Goal: Find specific page/section: Find specific page/section

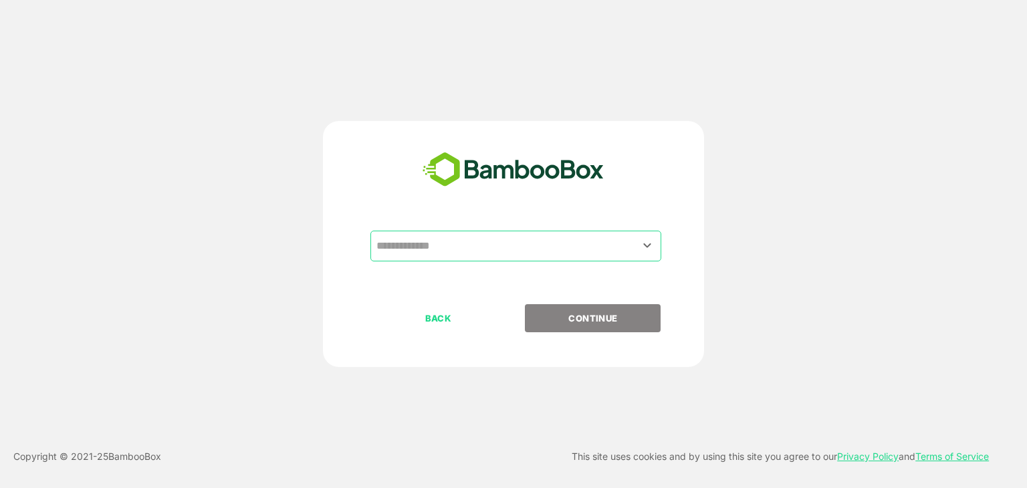
click at [511, 241] on input "text" at bounding box center [516, 245] width 286 height 25
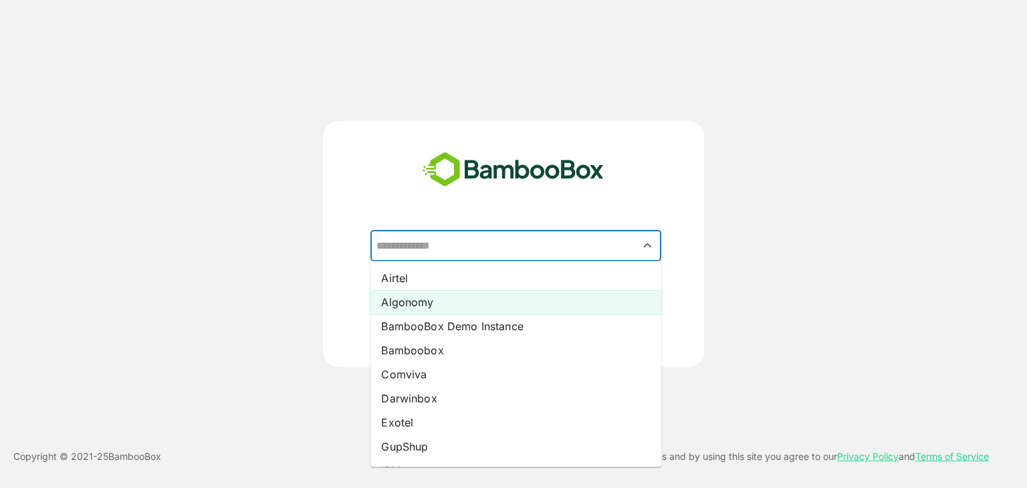
click at [476, 295] on li "Algonomy" at bounding box center [515, 302] width 291 height 24
type input "********"
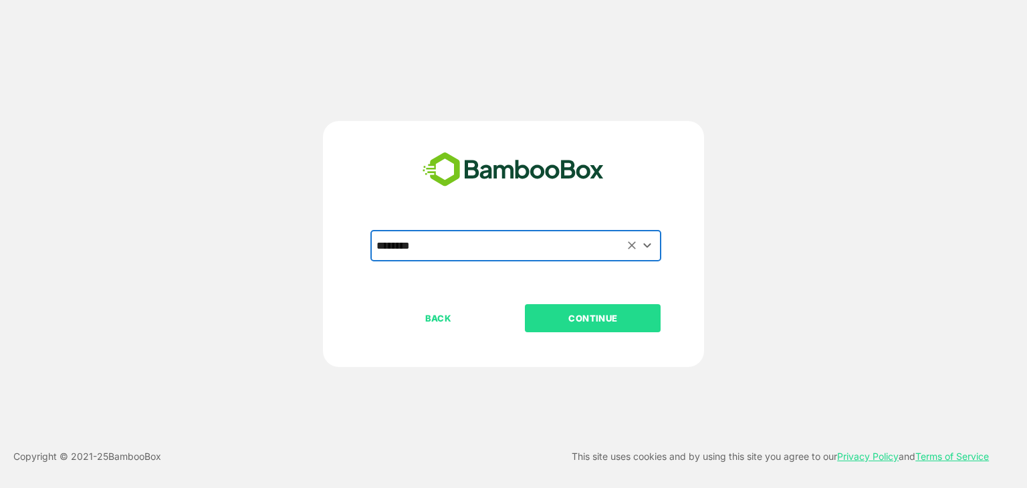
click at [615, 325] on p "CONTINUE" at bounding box center [593, 318] width 134 height 15
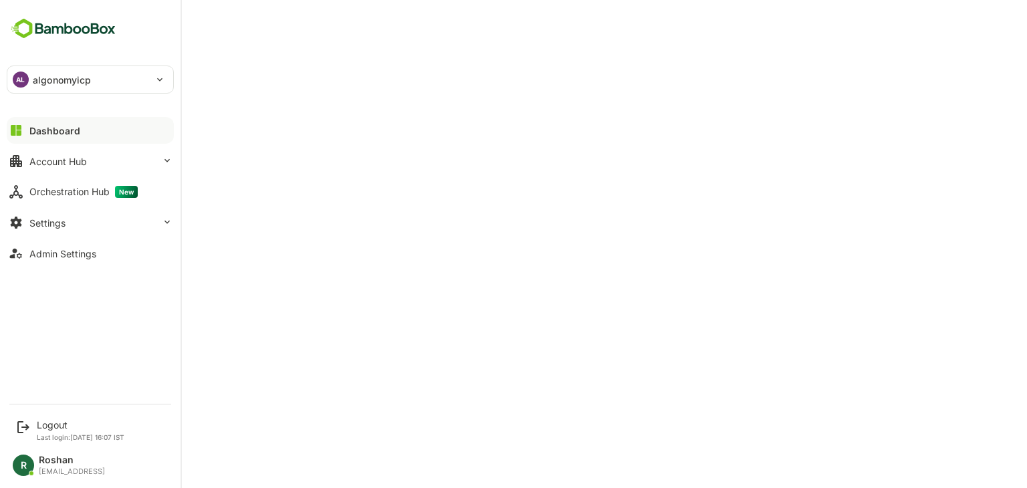
click at [55, 73] on p "algonomyicp" at bounding box center [62, 80] width 58 height 14
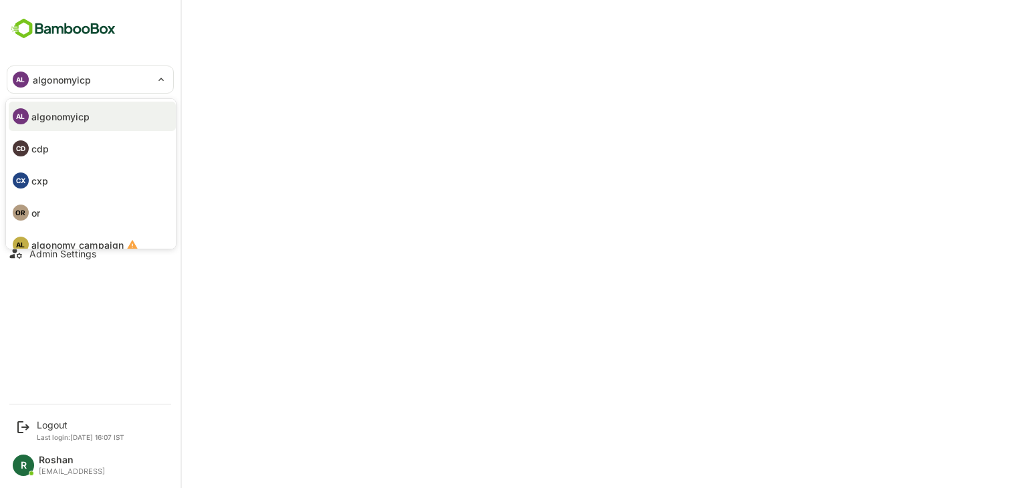
click at [55, 147] on li "CD cdp" at bounding box center [92, 148] width 167 height 29
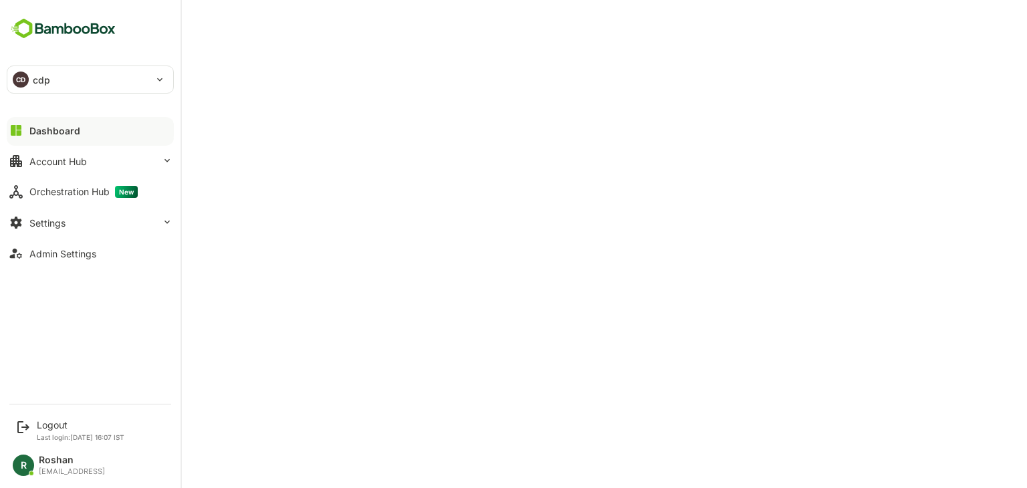
click at [32, 84] on div "CD cdp" at bounding box center [82, 79] width 150 height 27
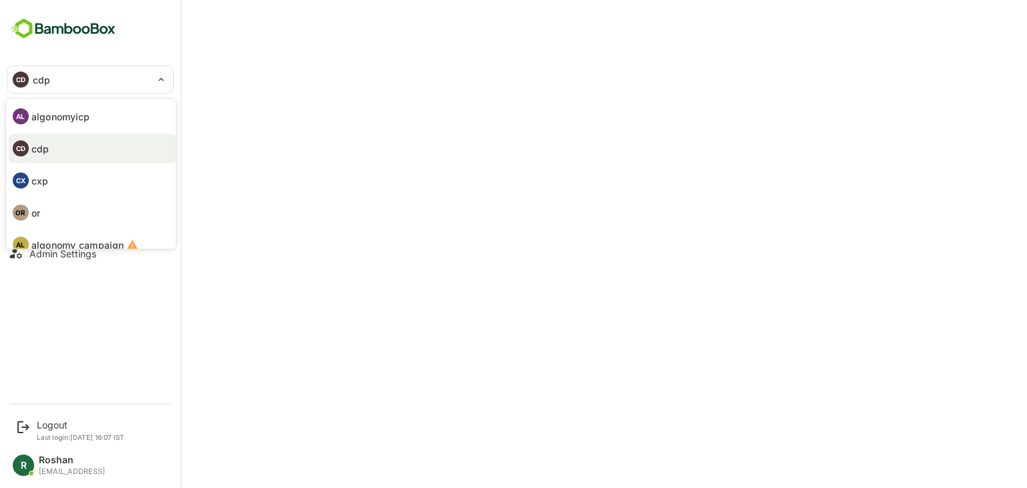
click at [36, 178] on p "cxp" at bounding box center [39, 181] width 17 height 14
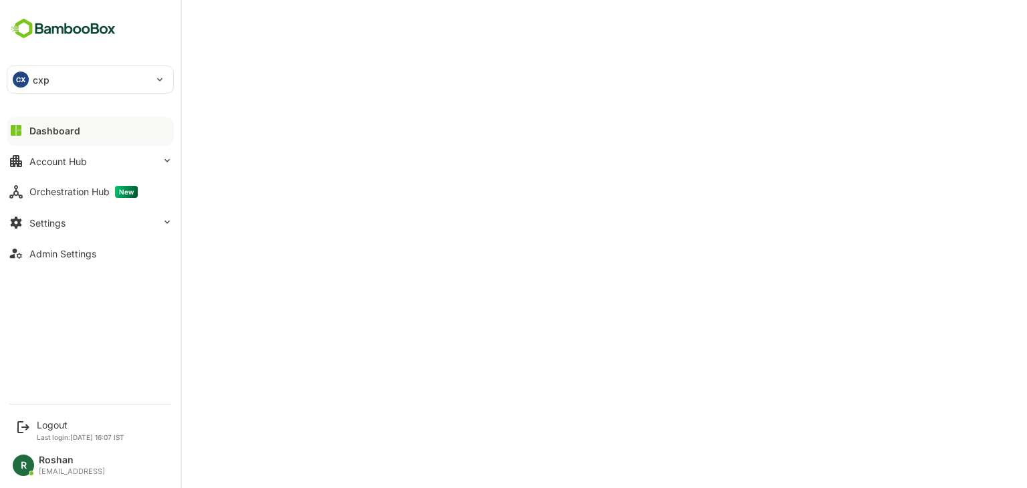
click at [37, 80] on p "cxp" at bounding box center [41, 80] width 17 height 14
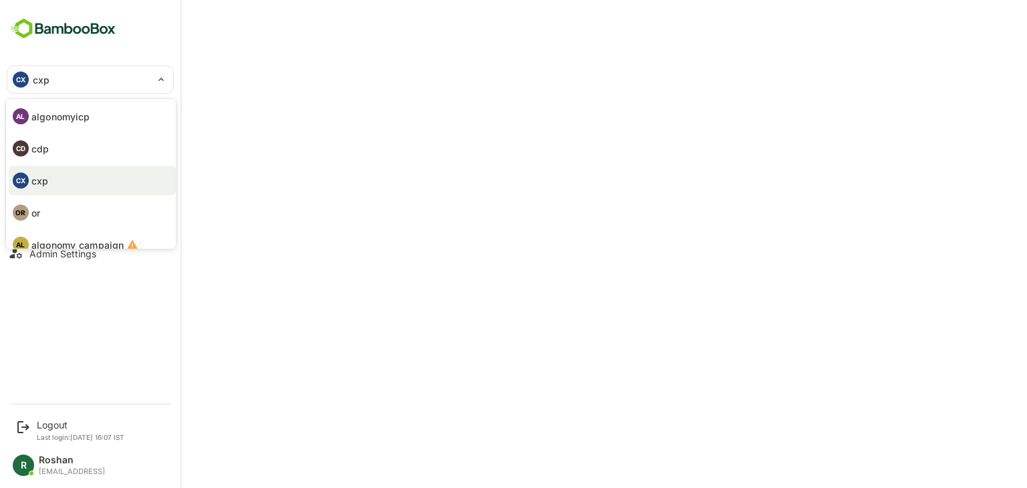
click at [65, 219] on li "OR or" at bounding box center [92, 212] width 167 height 29
type input "**"
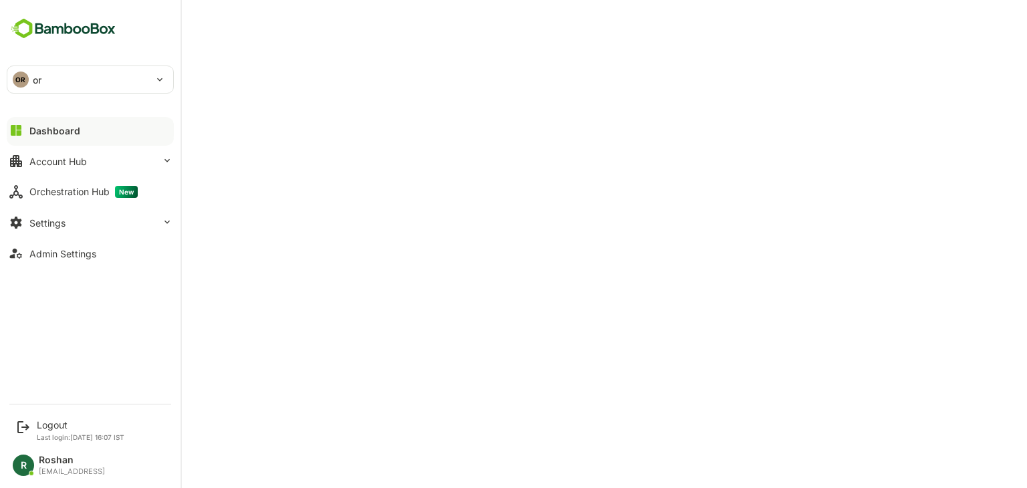
click at [29, 76] on div "OR or" at bounding box center [82, 79] width 150 height 27
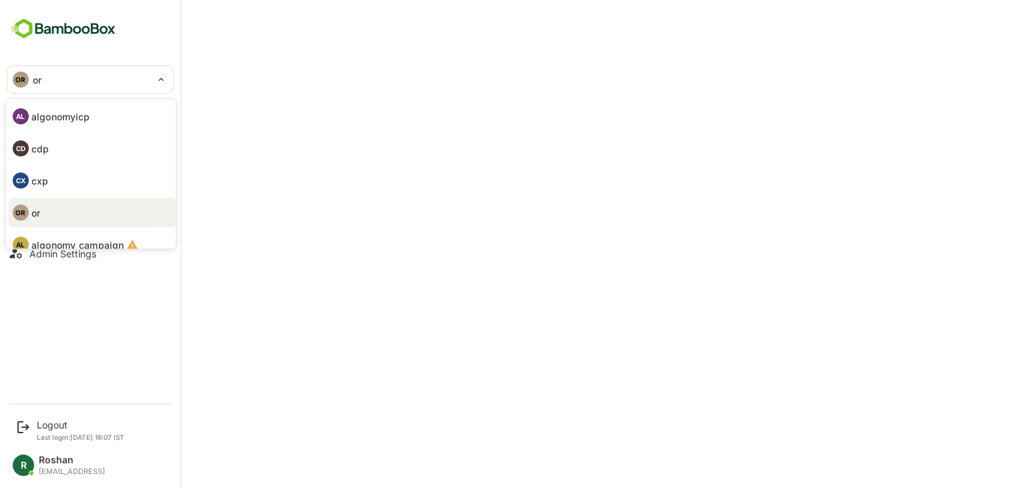
scroll to position [78, 0]
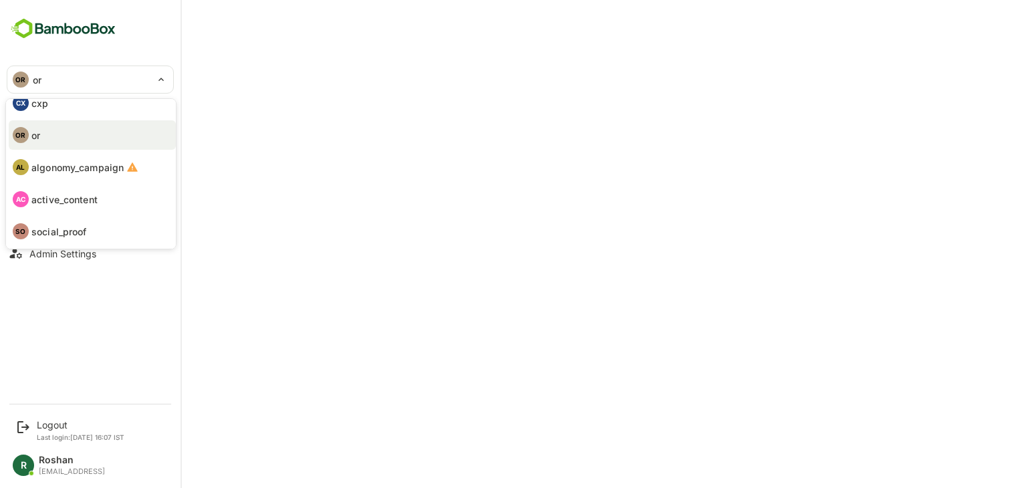
click at [76, 197] on p "active_content" at bounding box center [64, 200] width 66 height 14
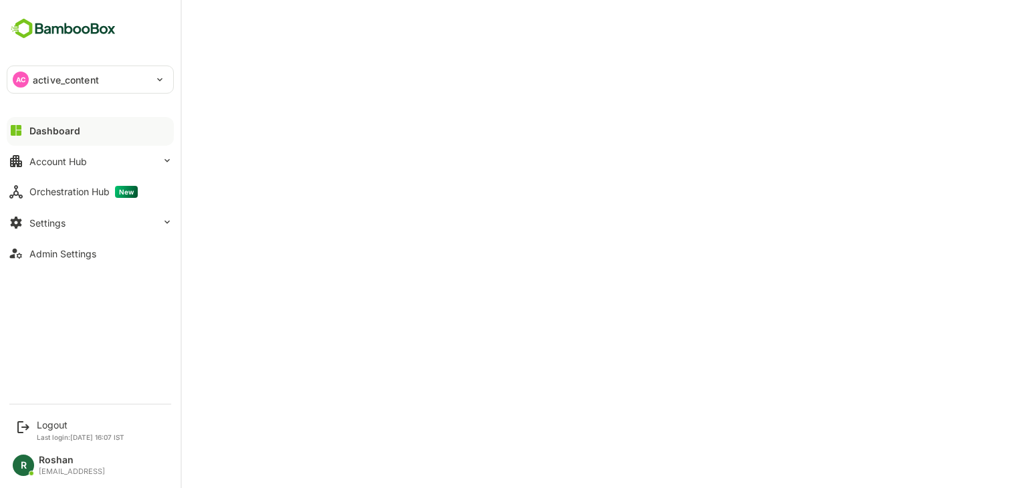
click at [27, 77] on div "AC" at bounding box center [21, 80] width 16 height 16
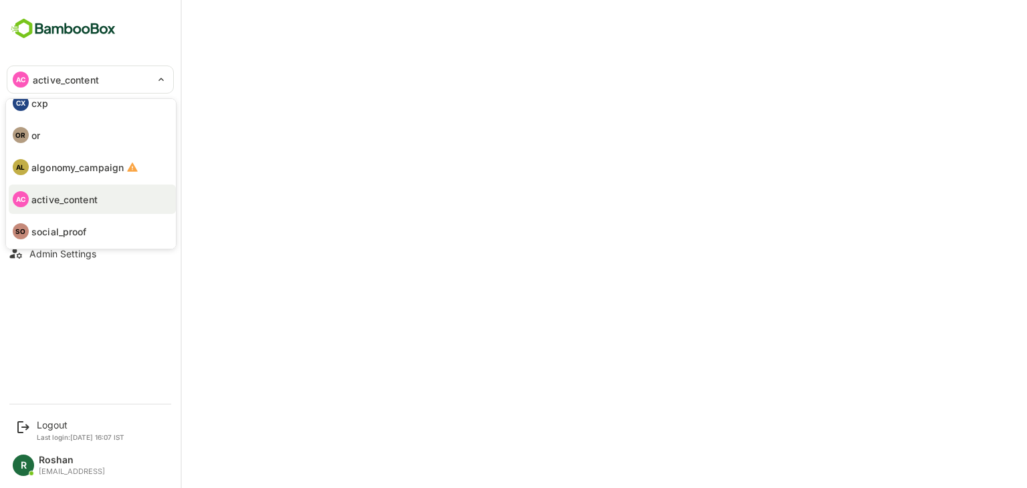
click at [94, 224] on li "SO social_proof" at bounding box center [92, 231] width 167 height 29
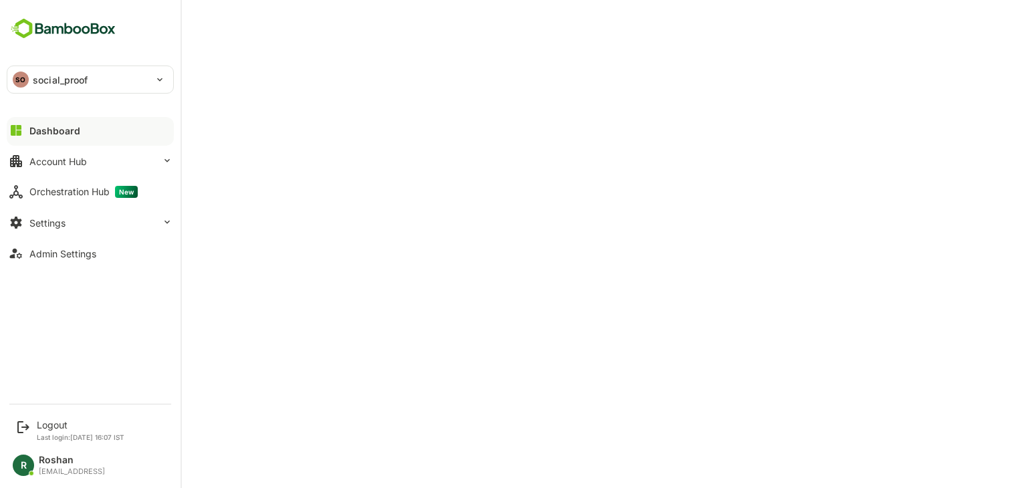
click at [27, 78] on div "SO" at bounding box center [21, 80] width 16 height 16
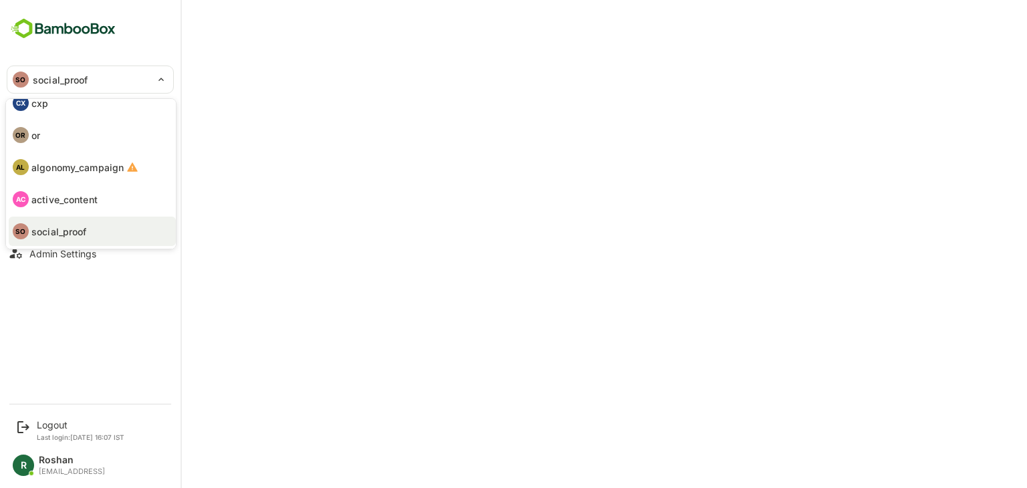
scroll to position [26, 0]
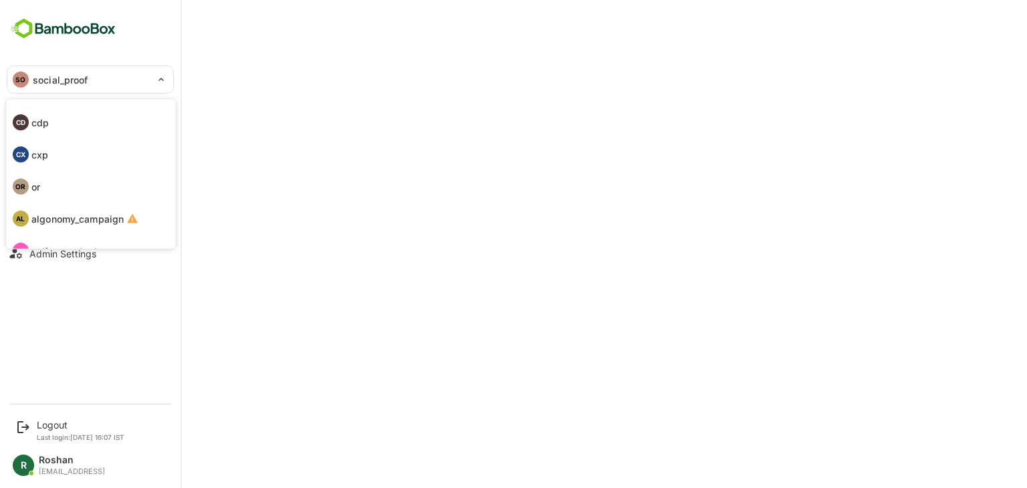
click at [75, 160] on li "CX cxp" at bounding box center [92, 154] width 167 height 29
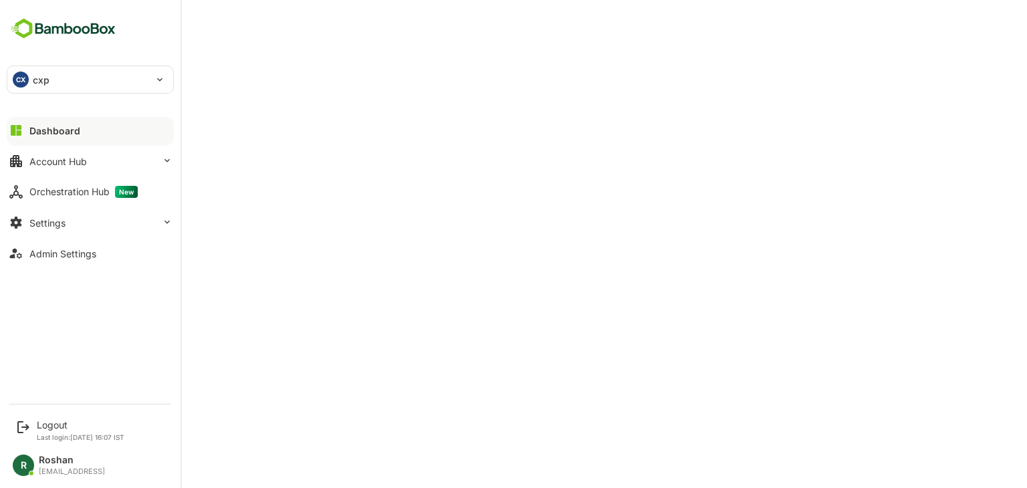
click at [64, 126] on div "Dashboard" at bounding box center [54, 130] width 51 height 11
click at [67, 76] on div "CX cxp" at bounding box center [82, 79] width 150 height 27
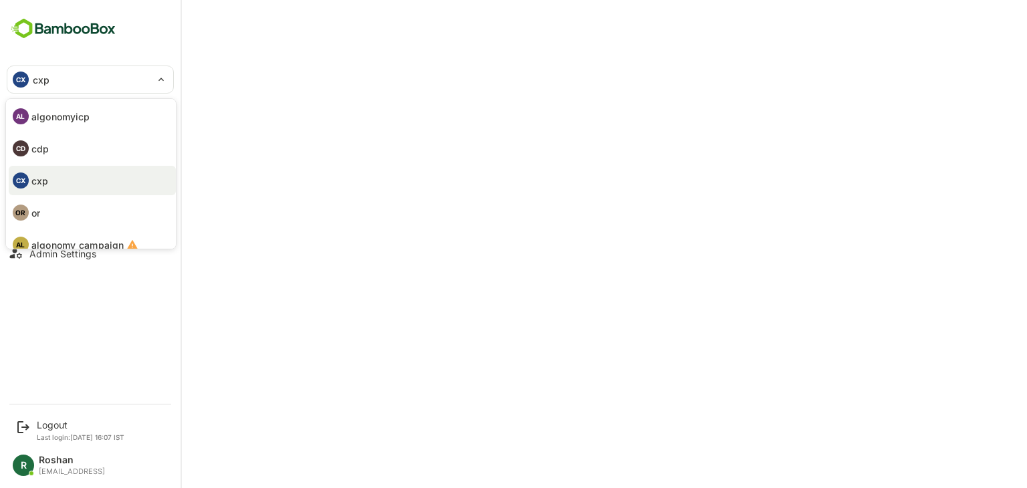
click at [390, 11] on div at bounding box center [513, 244] width 1027 height 488
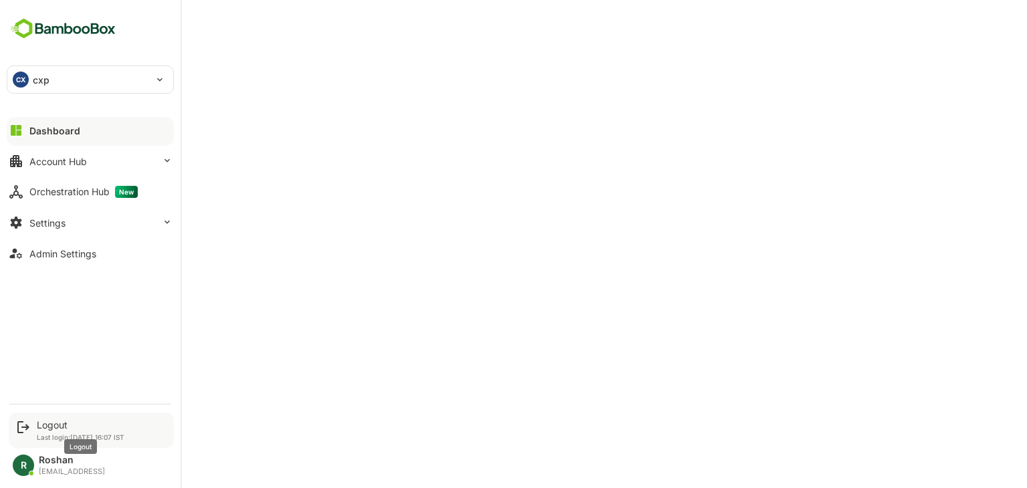
click at [49, 429] on div "Logout" at bounding box center [81, 424] width 88 height 11
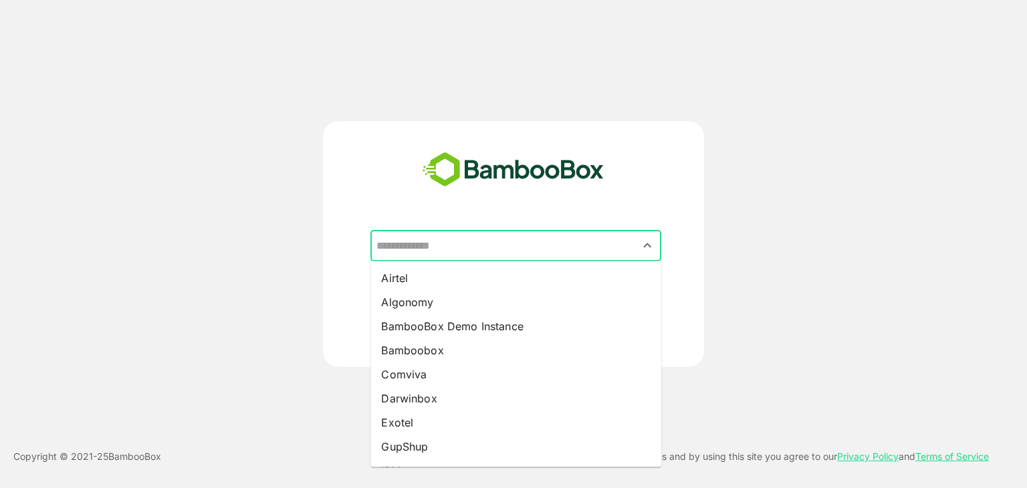
click at [557, 235] on input "text" at bounding box center [516, 245] width 286 height 25
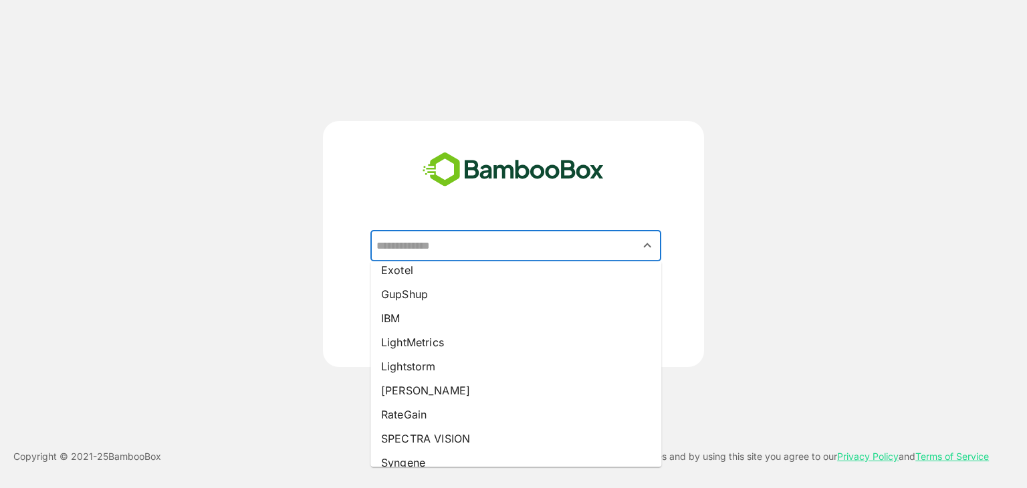
scroll to position [168, 0]
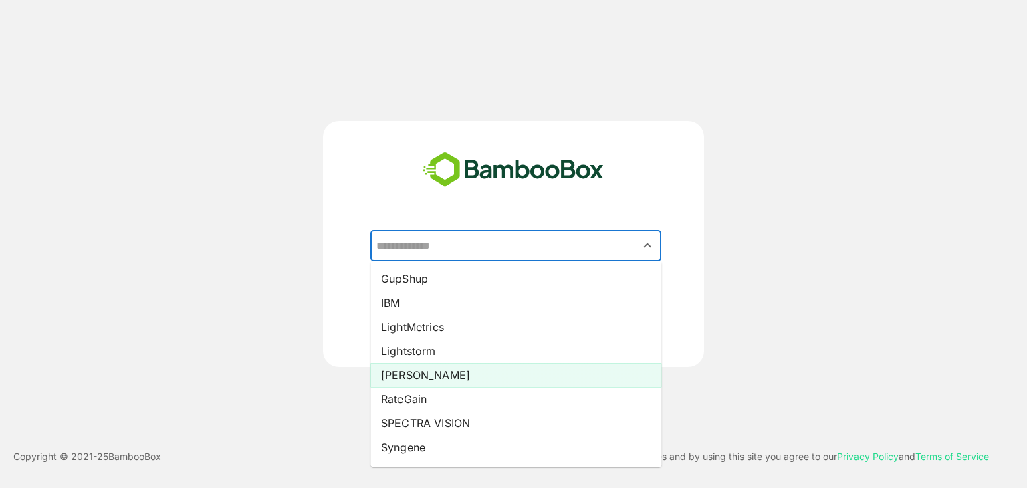
click at [435, 367] on li "[PERSON_NAME]" at bounding box center [515, 375] width 291 height 24
type input "*****"
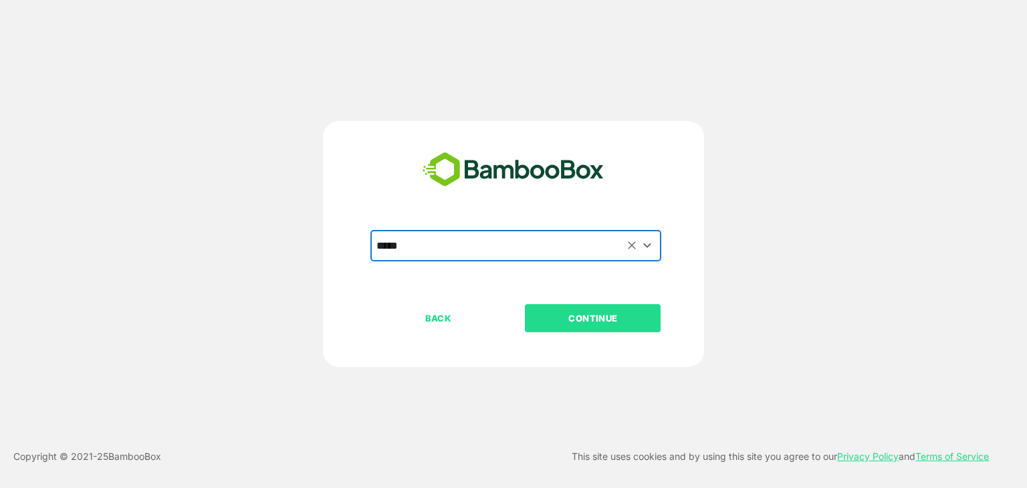
click at [610, 314] on p "CONTINUE" at bounding box center [593, 318] width 134 height 15
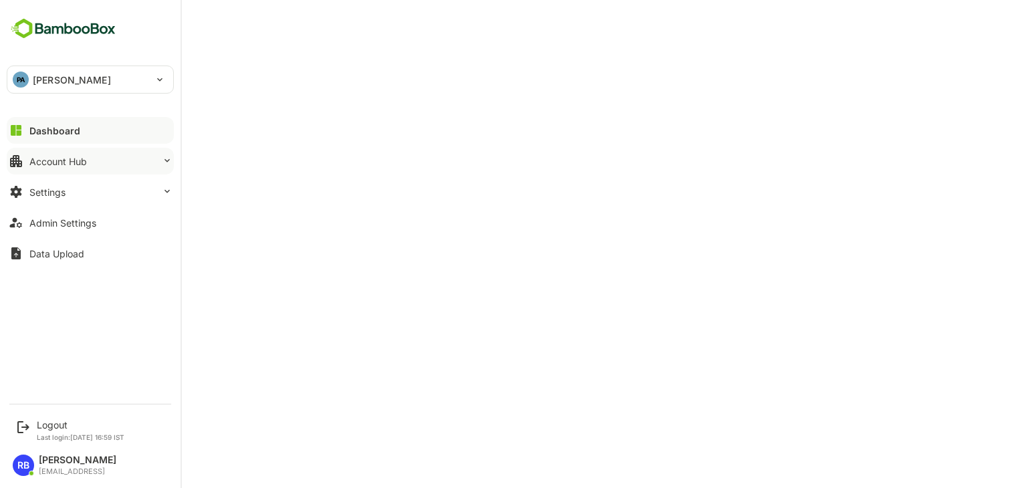
click at [121, 161] on button "Account Hub" at bounding box center [90, 161] width 167 height 27
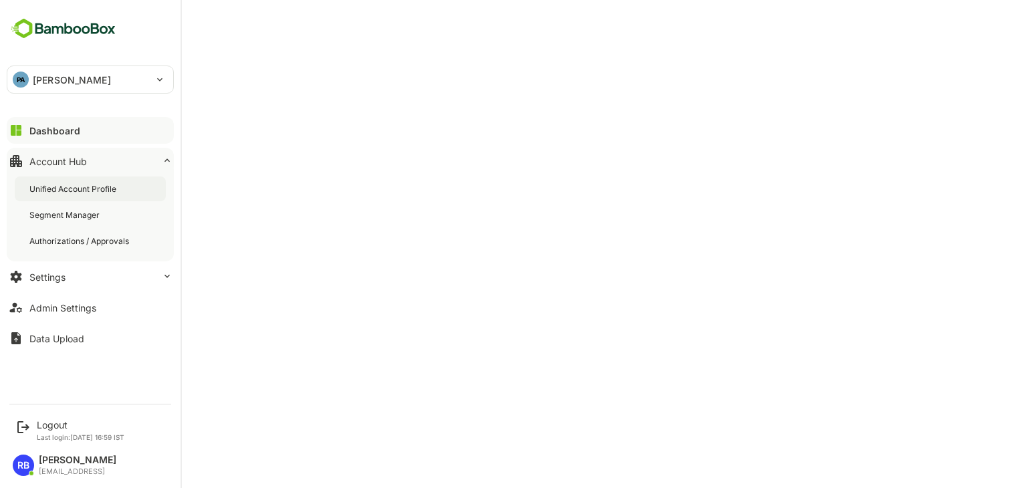
click at [99, 187] on div "Unified Account Profile" at bounding box center [74, 188] width 90 height 11
click at [72, 134] on div "Dashboard" at bounding box center [53, 130] width 48 height 11
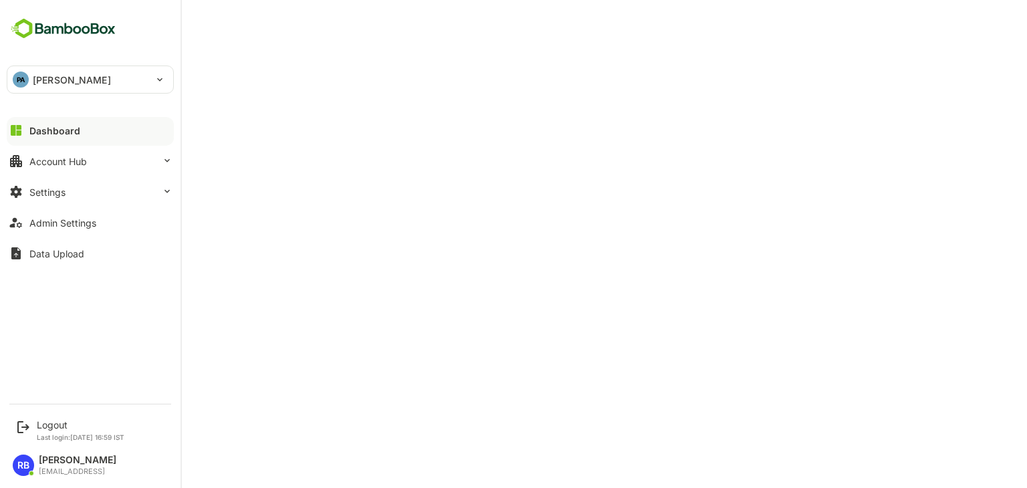
click at [35, 70] on div "PA [PERSON_NAME]" at bounding box center [82, 79] width 150 height 27
click at [376, 48] on div at bounding box center [513, 244] width 1027 height 488
click at [66, 126] on div "Dashboard" at bounding box center [54, 130] width 51 height 11
click at [63, 158] on div "Account Hub" at bounding box center [58, 161] width 58 height 11
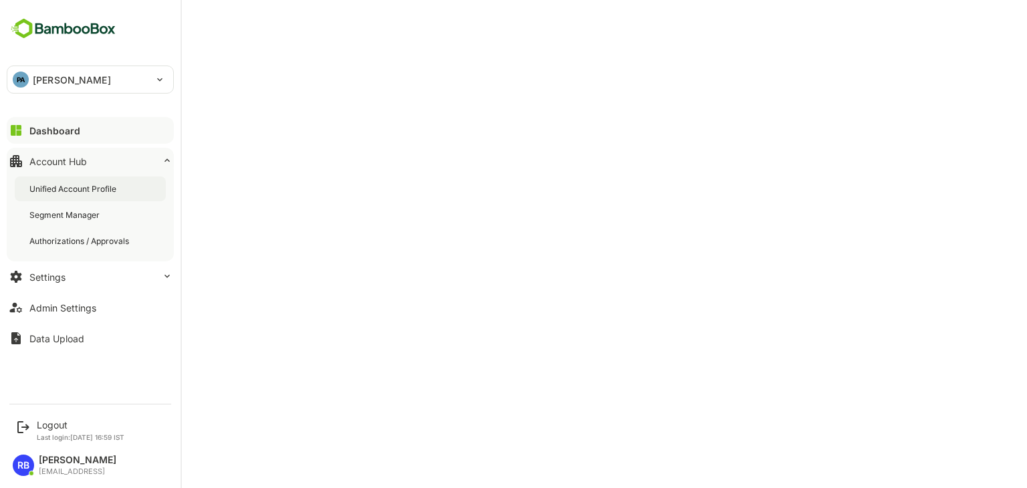
click at [78, 185] on div "Unified Account Profile" at bounding box center [74, 188] width 90 height 11
